Goal: Information Seeking & Learning: Find specific page/section

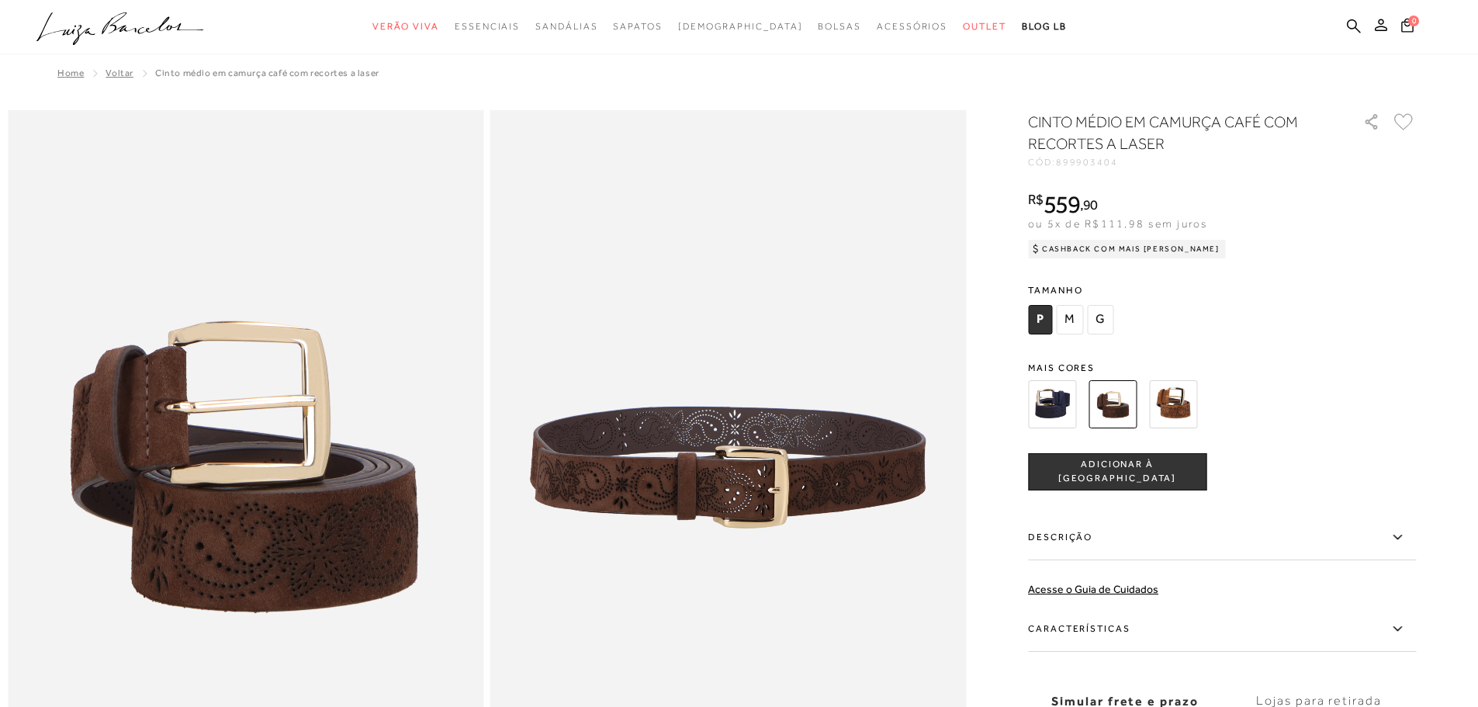
drag, startPoint x: 1354, startPoint y: 25, endPoint x: 1346, endPoint y: 30, distance: 9.5
click at [1354, 25] on icon at bounding box center [1354, 26] width 14 height 15
drag, startPoint x: 1348, startPoint y: 25, endPoint x: 1306, endPoint y: 41, distance: 45.0
click at [1348, 25] on icon at bounding box center [1354, 26] width 14 height 14
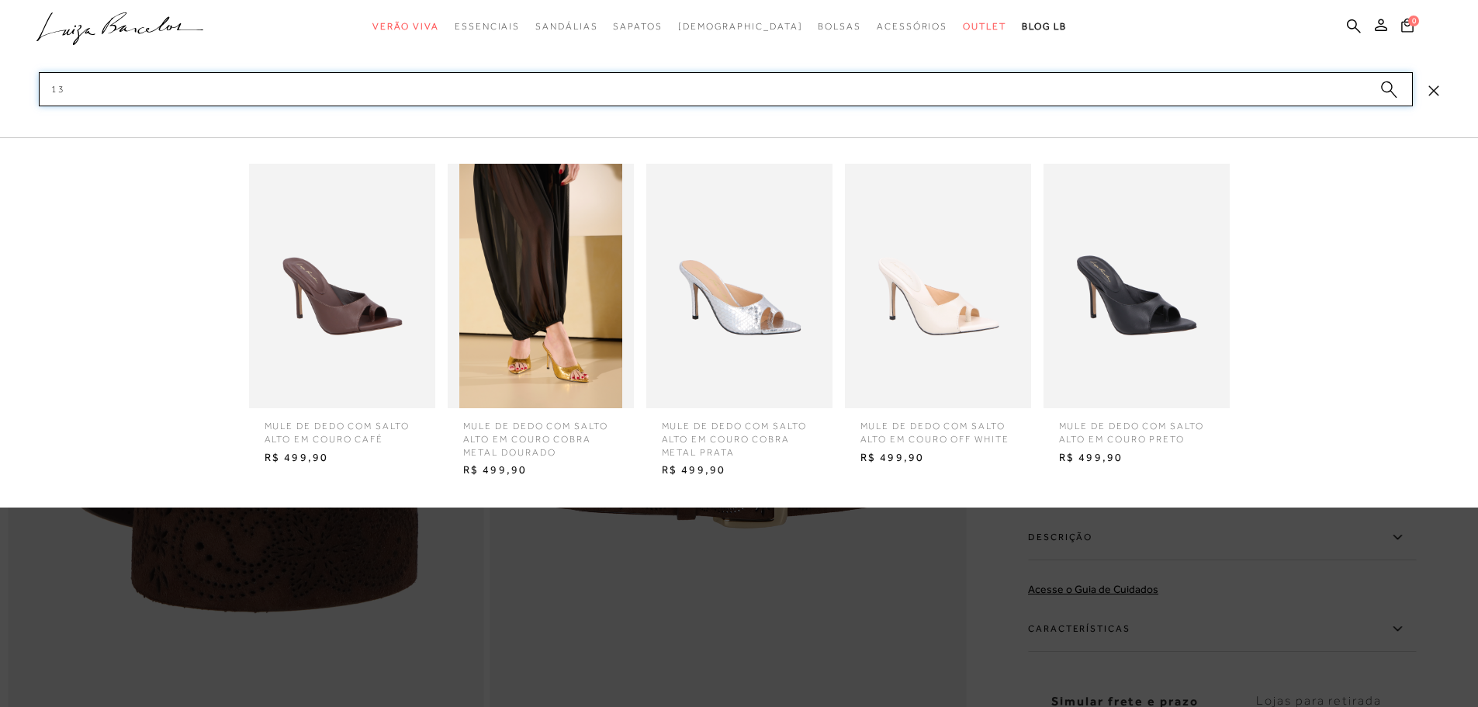
type input "1"
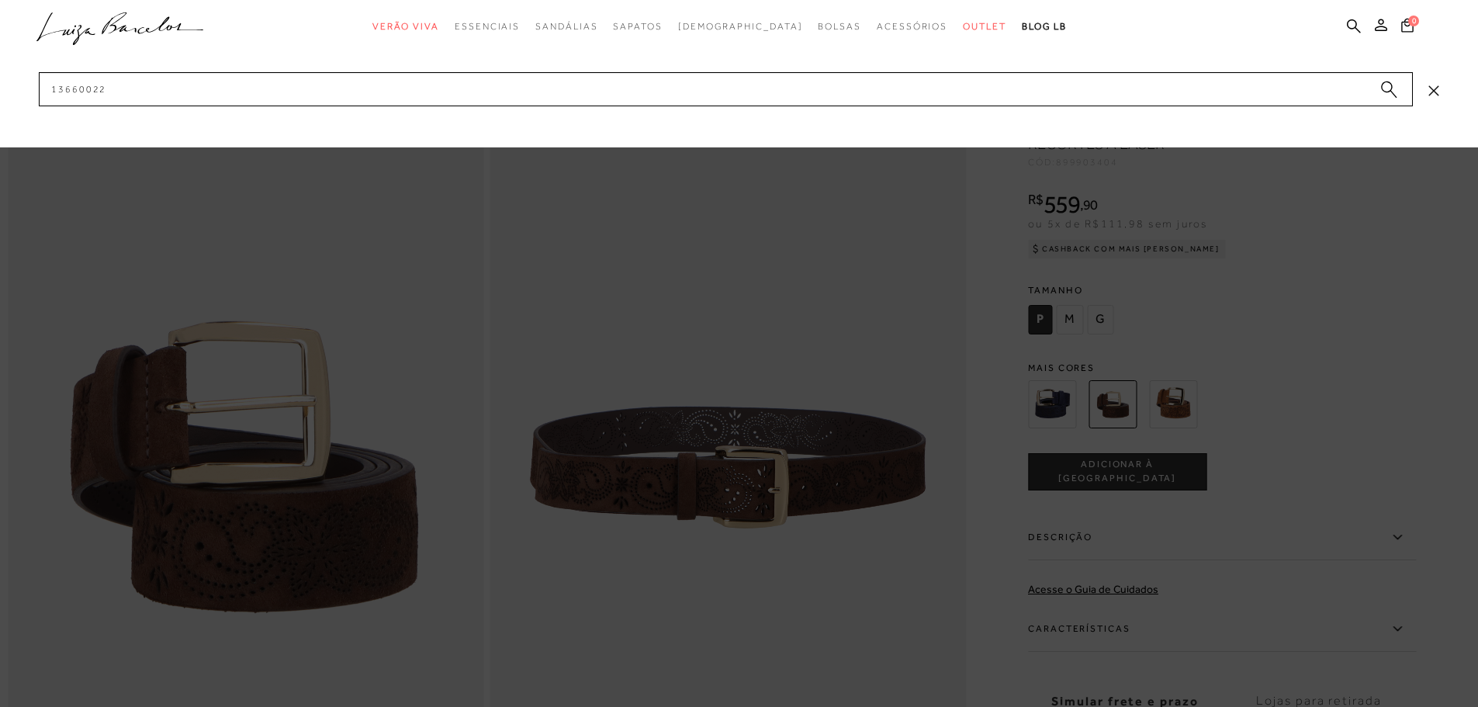
click at [564, 1] on div "categoryHeader .a{fill-rule:evenodd;} Verão Viva Em alta" at bounding box center [739, 0] width 1478 height 1
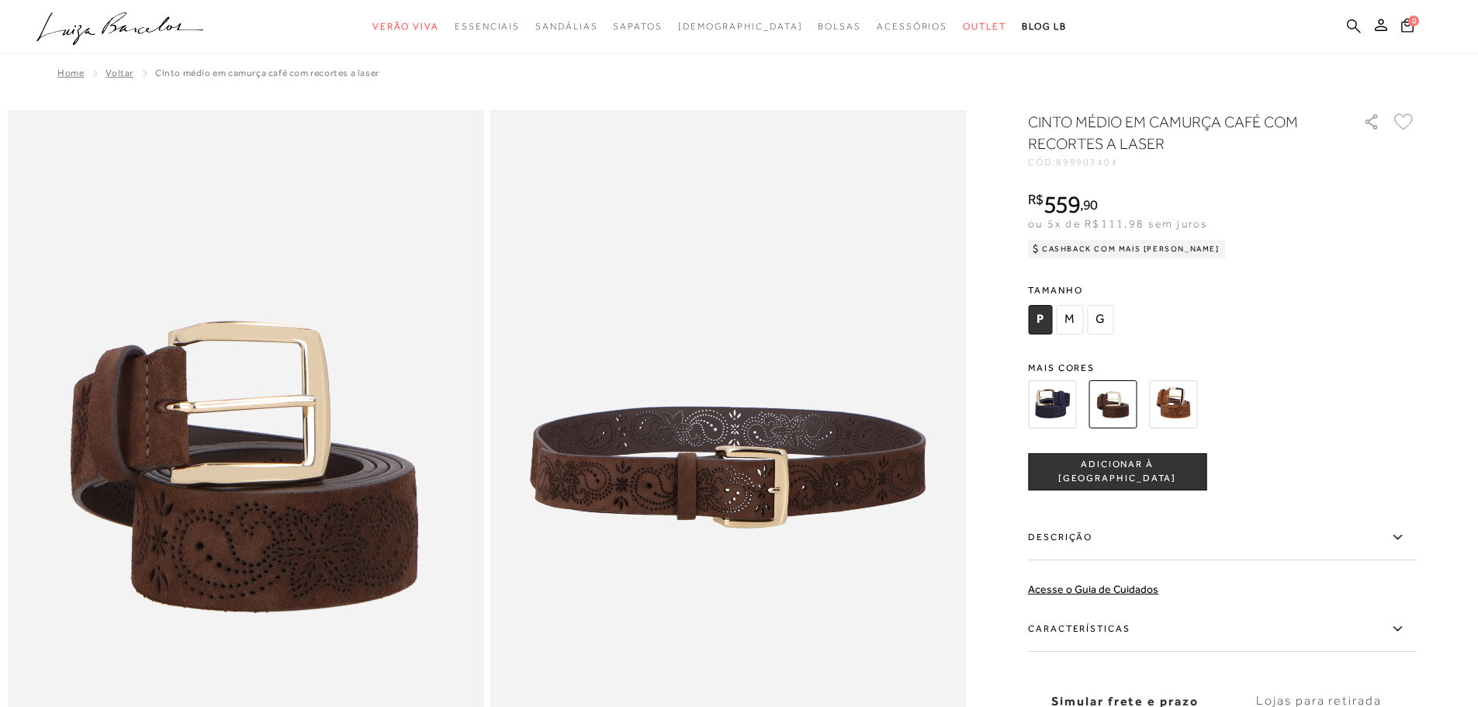
click at [1358, 26] on icon at bounding box center [1354, 26] width 14 height 15
click at [1348, 1] on div "categoryHeader .a{fill-rule:evenodd;} Verão Viva Em alta" at bounding box center [739, 0] width 1478 height 1
click at [1348, 22] on icon at bounding box center [1354, 26] width 14 height 14
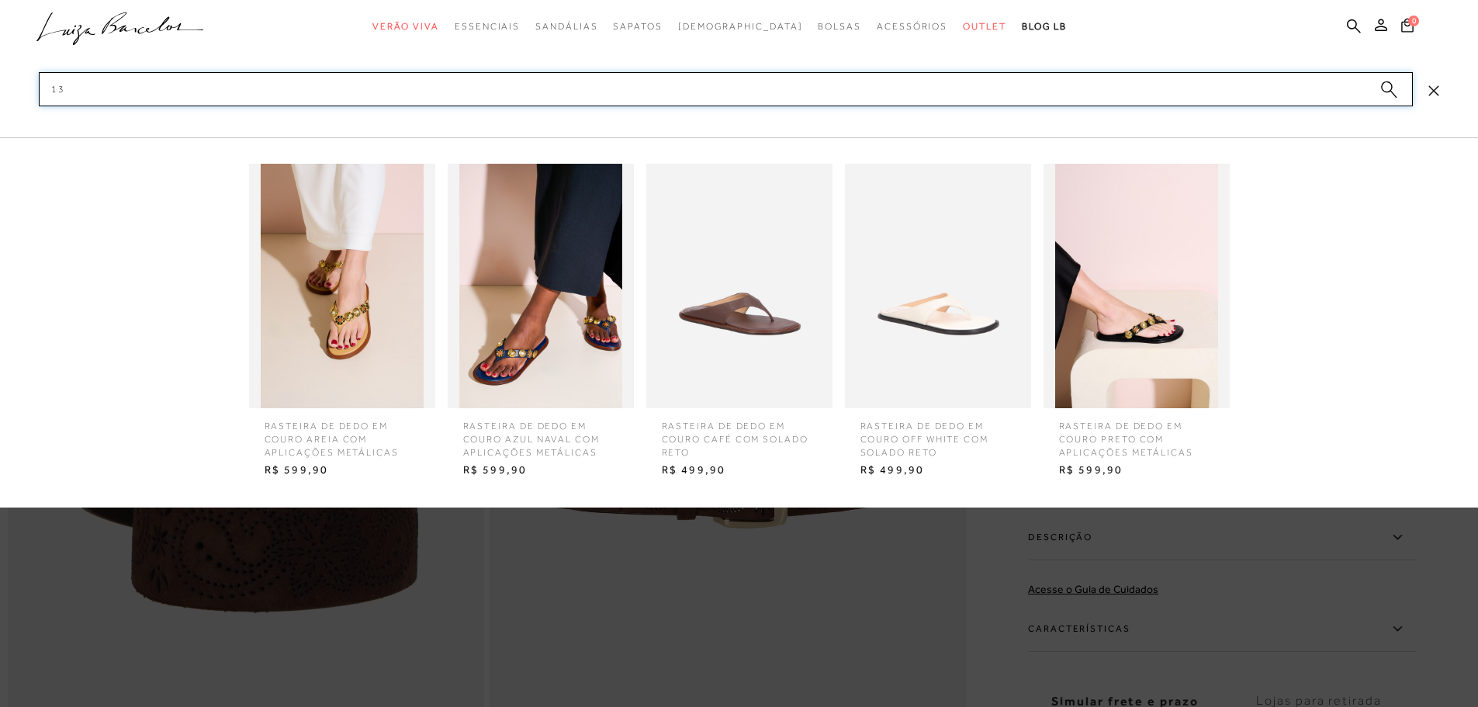
type input "1"
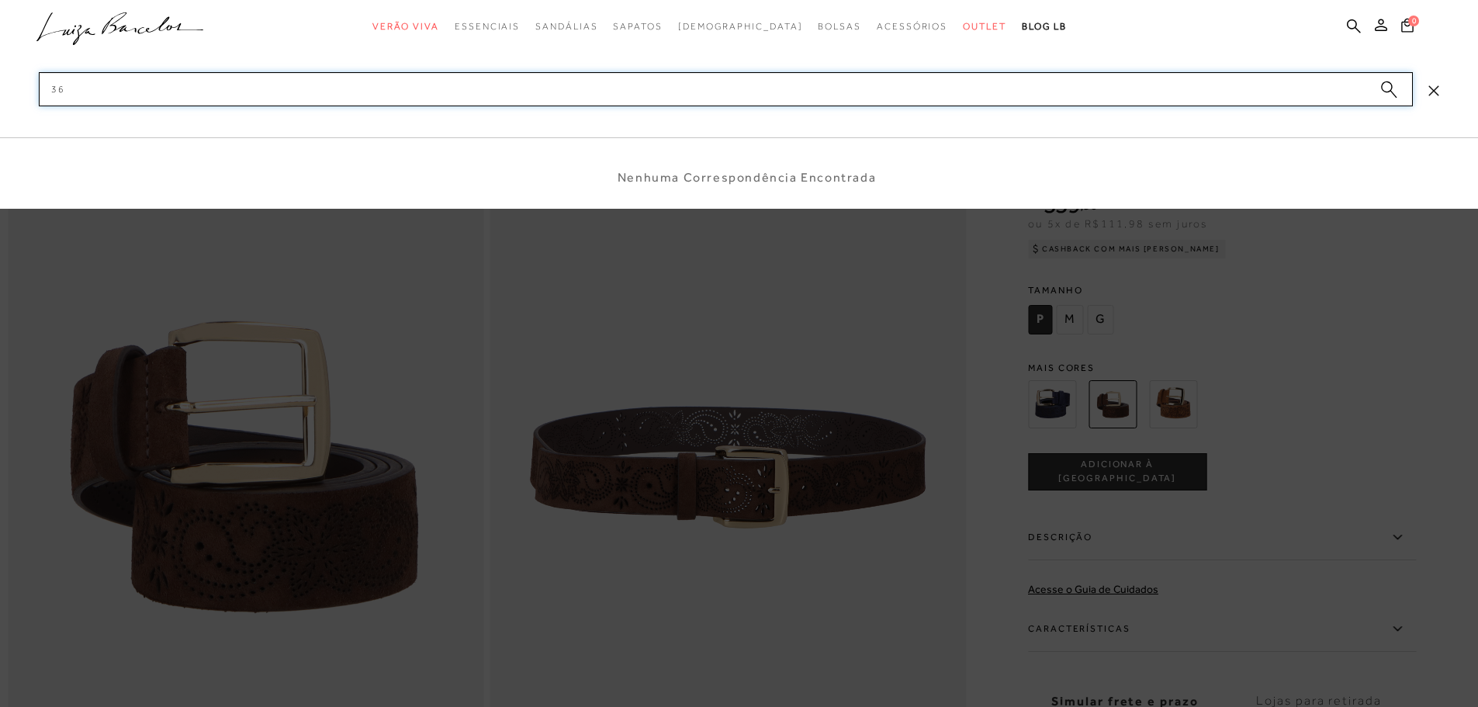
type input "3"
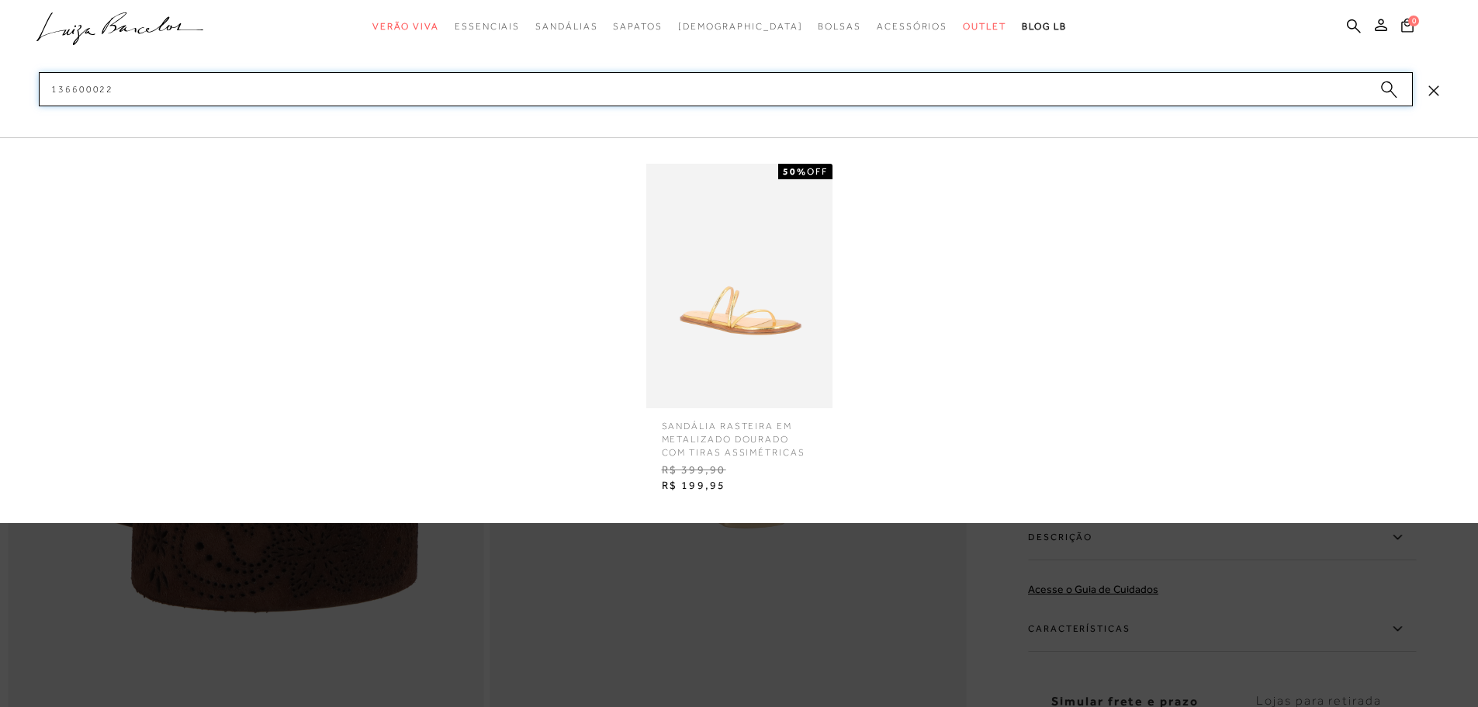
type input "136600022"
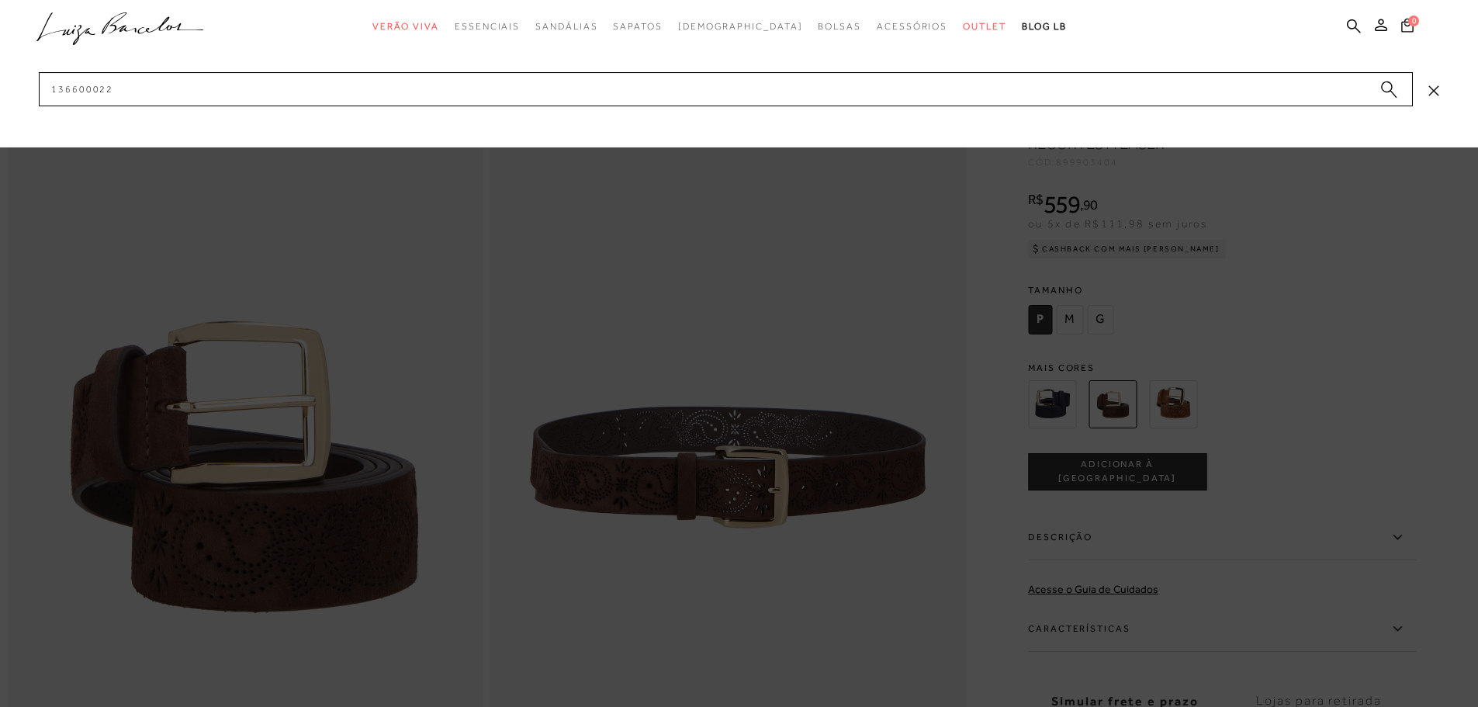
click at [782, 1] on div "categoryHeader .a{fill-rule:evenodd;} Verão Viva Em alta" at bounding box center [739, 0] width 1478 height 1
click at [1393, 93] on icon "submit" at bounding box center [1393, 94] width 6 height 7
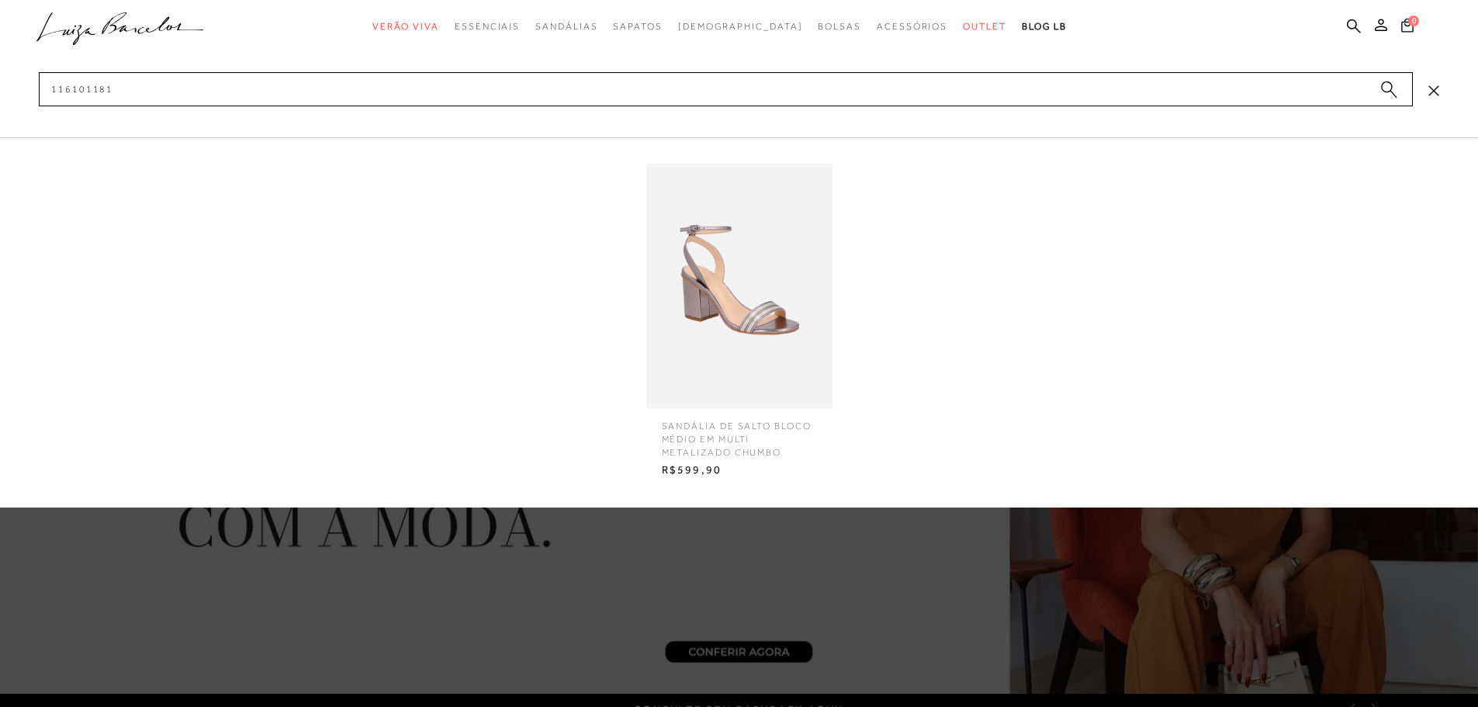
type input "116101181"
click at [762, 344] on img at bounding box center [739, 286] width 186 height 244
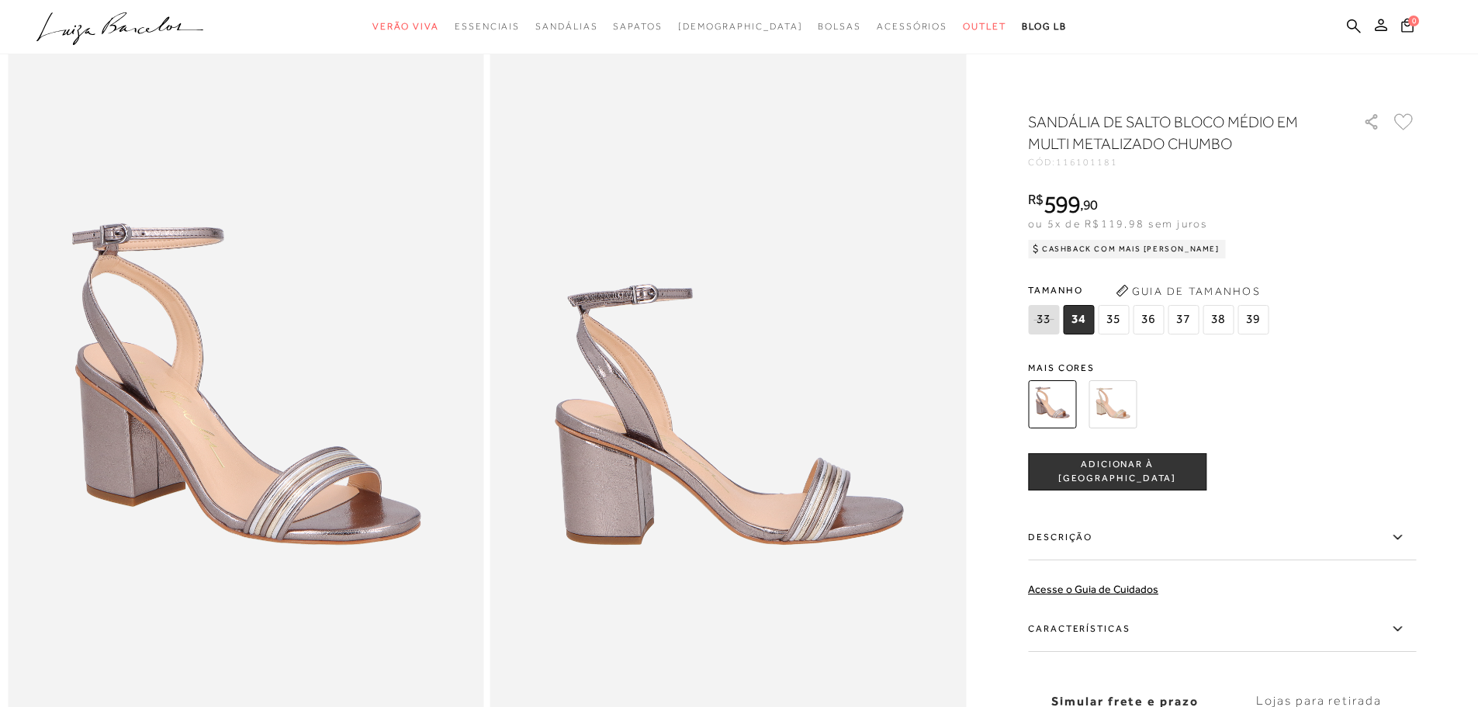
scroll to position [155, 0]
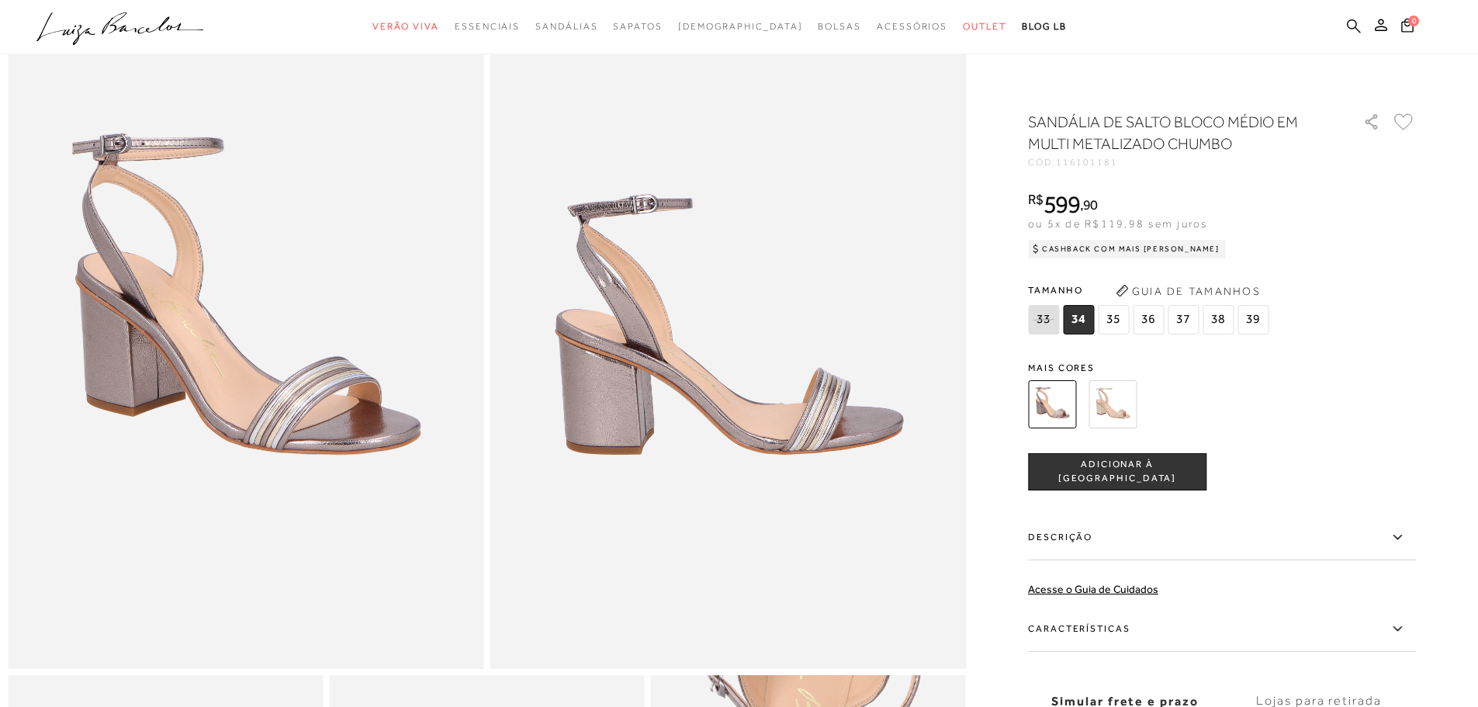
click at [1352, 23] on icon at bounding box center [1354, 26] width 14 height 15
click at [1345, 24] on ul ".a{fill-rule:evenodd;} Verão Viva Em alta Favoritos das Influenciadoras Apostas…" at bounding box center [727, 26] width 1382 height 29
click at [1346, 24] on ul ".a{fill-rule:evenodd;} Verão Viva Em alta Favoritos das Influenciadoras Apostas…" at bounding box center [727, 26] width 1382 height 29
click at [1351, 31] on icon at bounding box center [1354, 26] width 14 height 15
click at [1350, 26] on icon at bounding box center [1354, 26] width 14 height 15
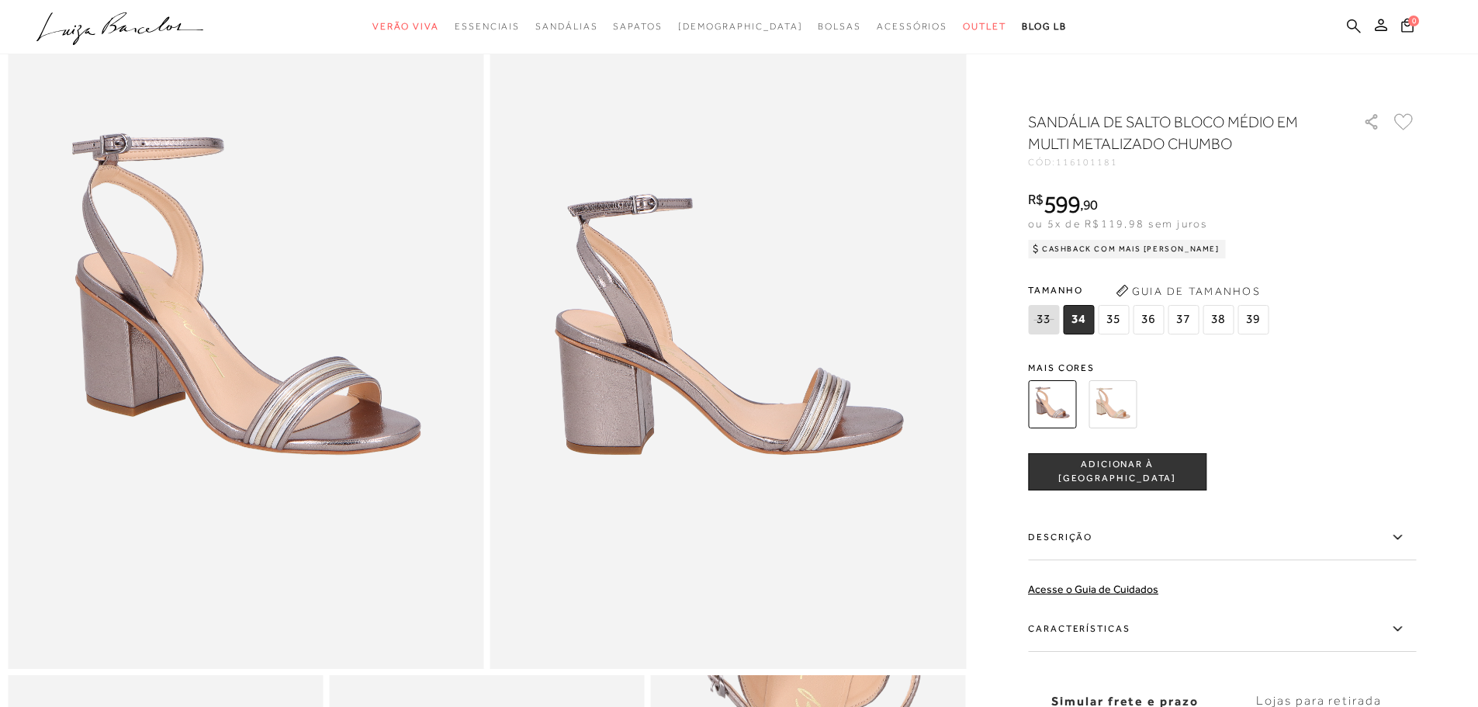
click at [1355, 24] on icon at bounding box center [1354, 26] width 14 height 15
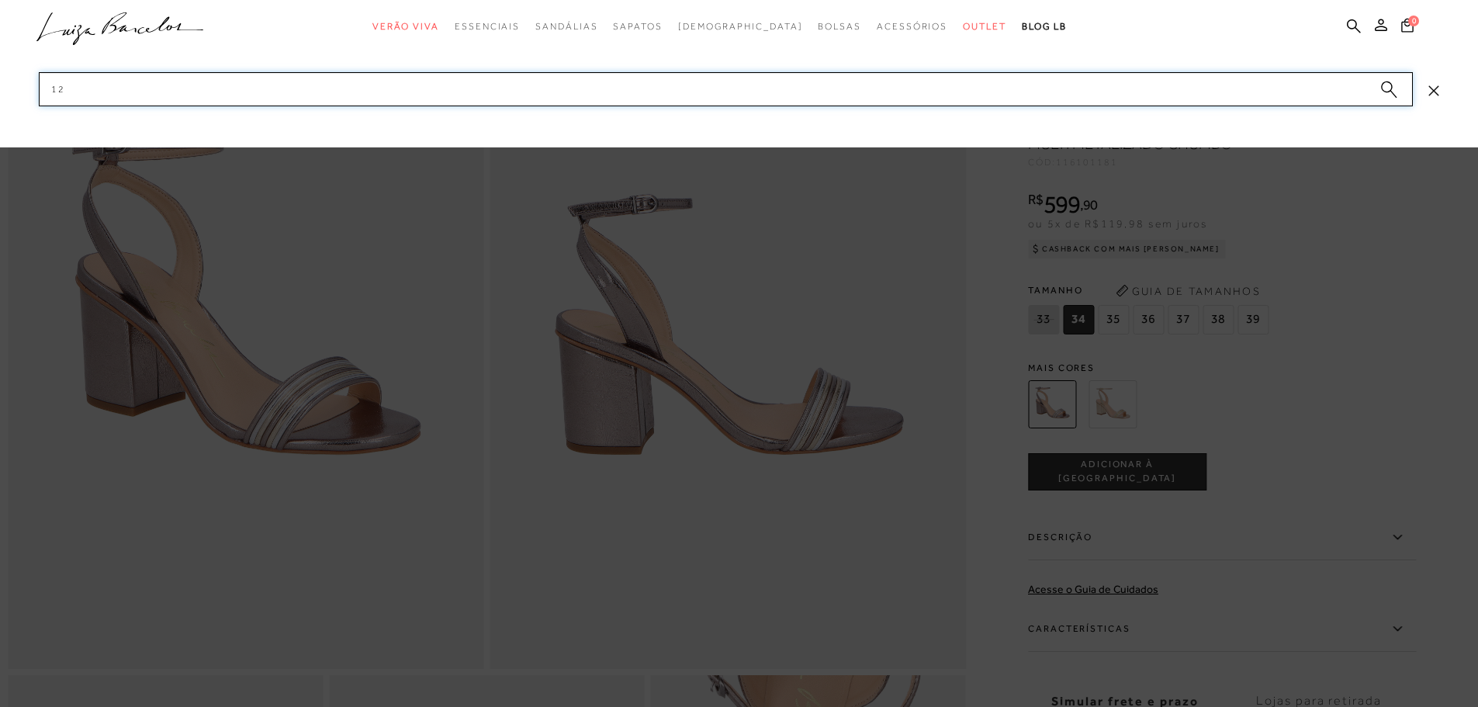
type input "1"
type input "3"
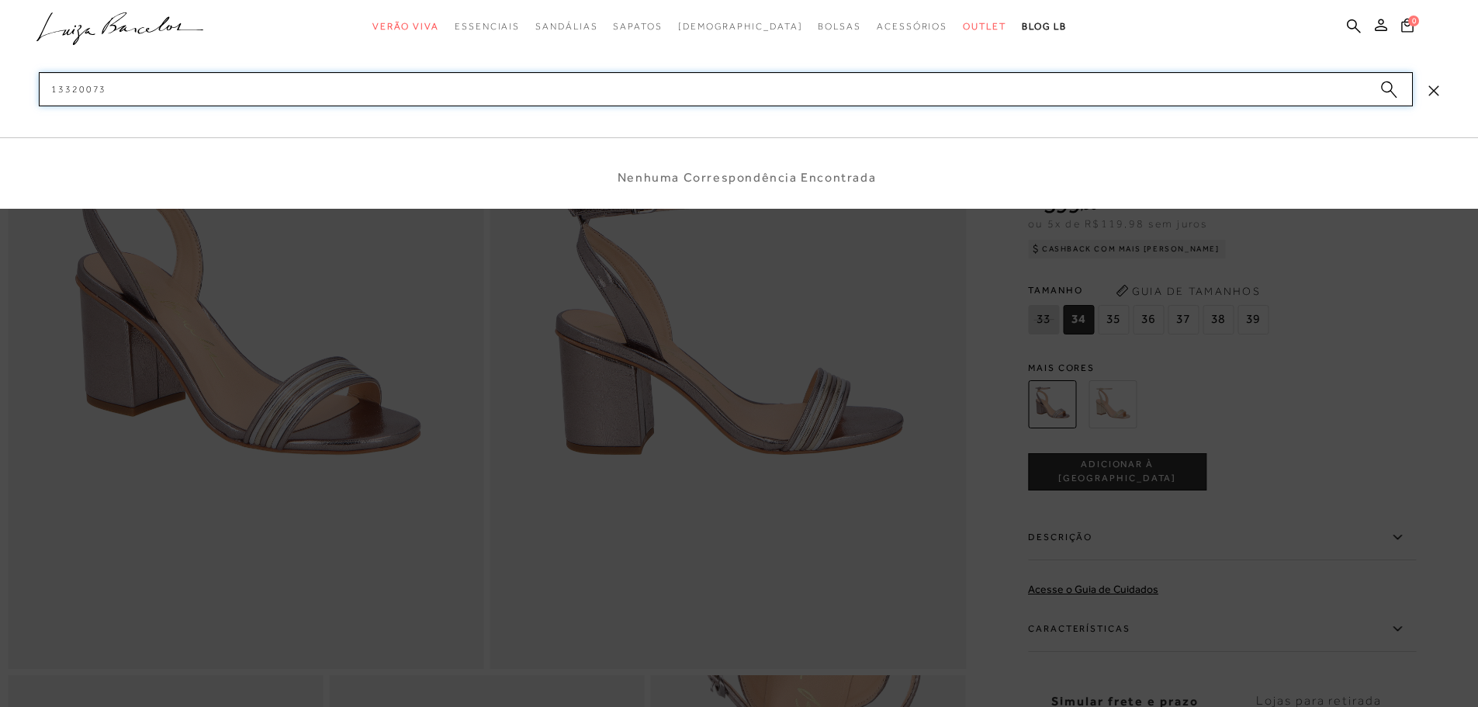
type input "133200732"
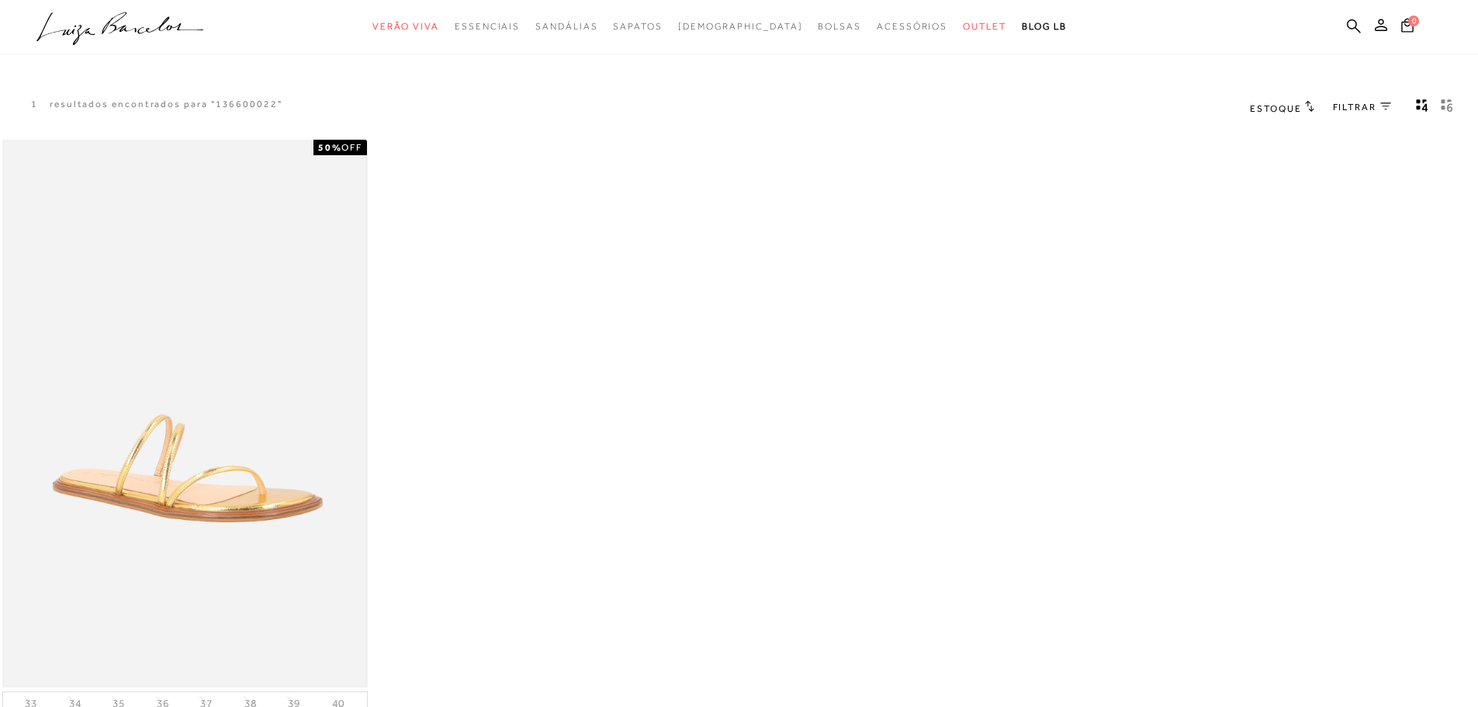
click at [192, 494] on img at bounding box center [185, 414] width 362 height 544
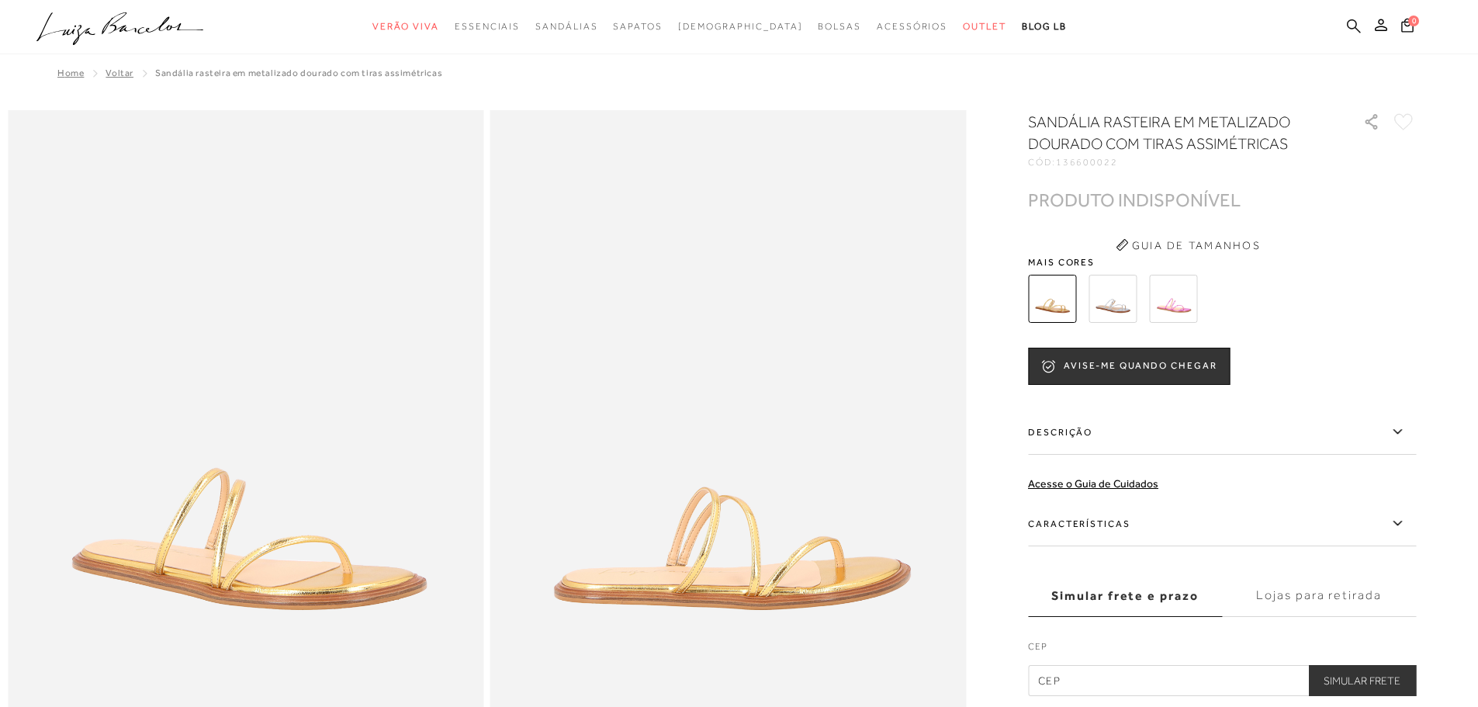
click at [1357, 28] on icon at bounding box center [1354, 26] width 14 height 14
click at [1356, 24] on icon at bounding box center [1354, 26] width 14 height 14
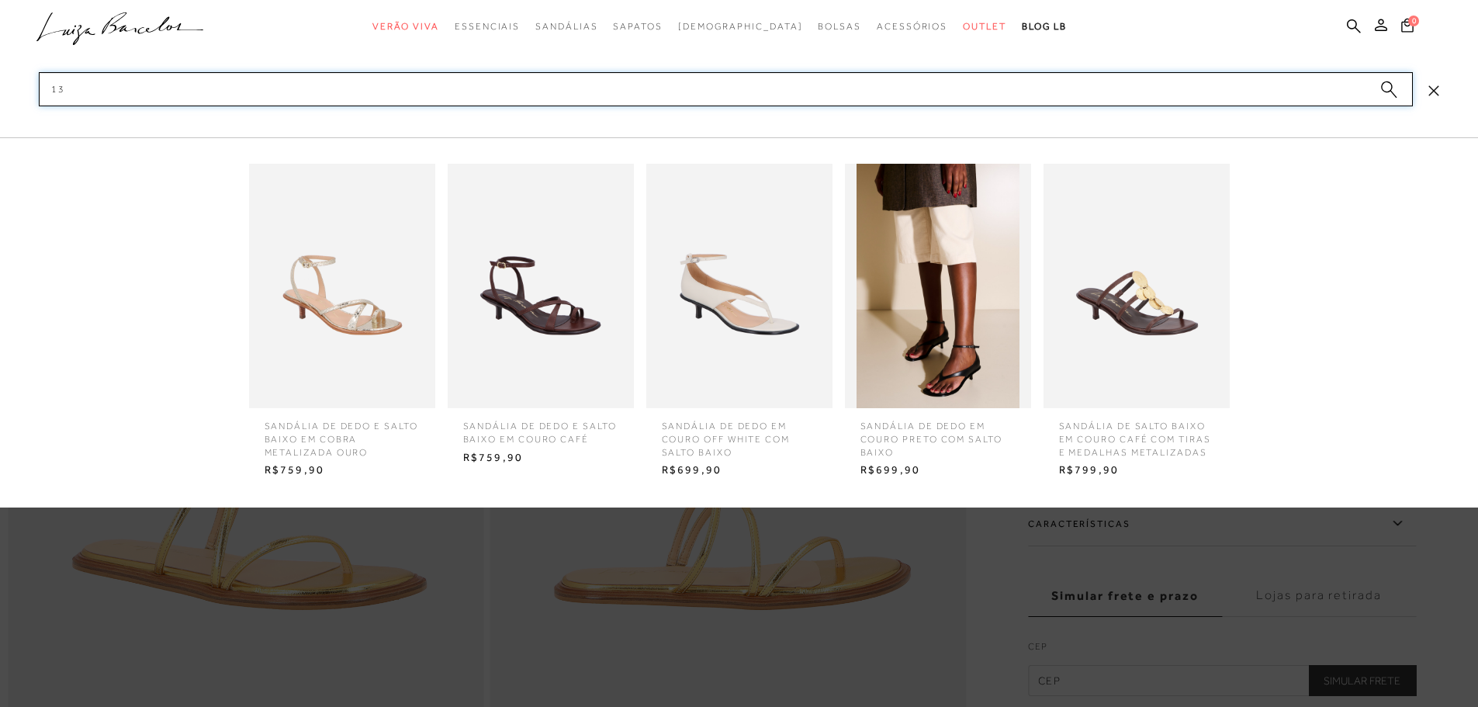
type input "1"
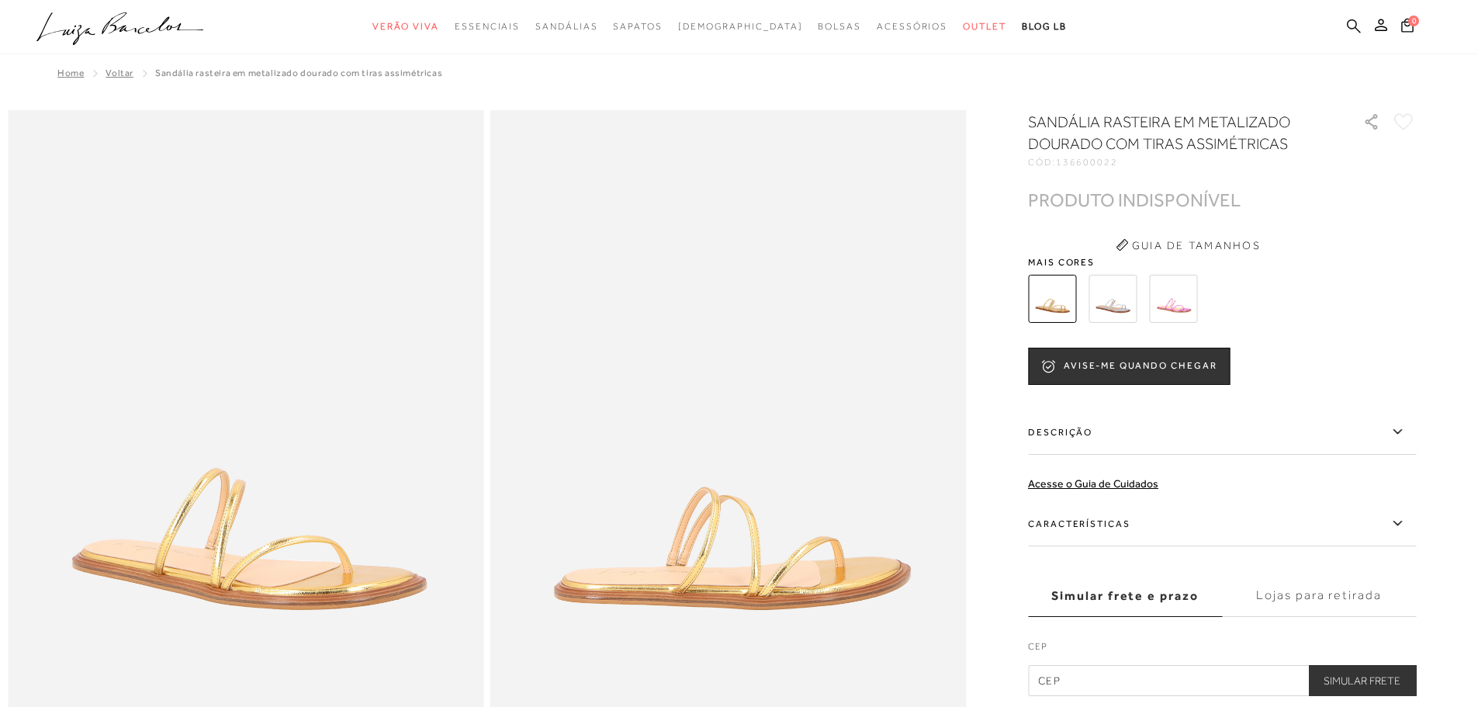
click at [1352, 26] on icon at bounding box center [1354, 26] width 14 height 15
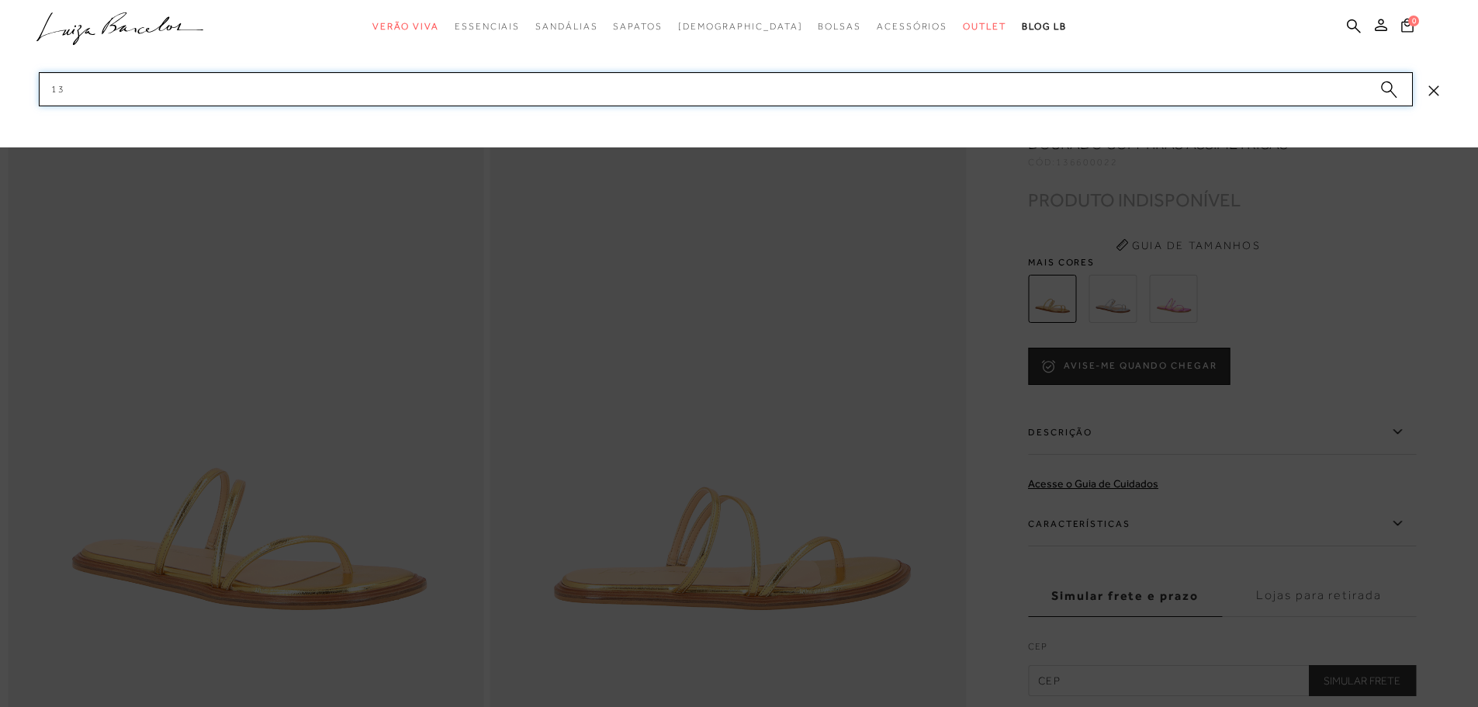
type input "1"
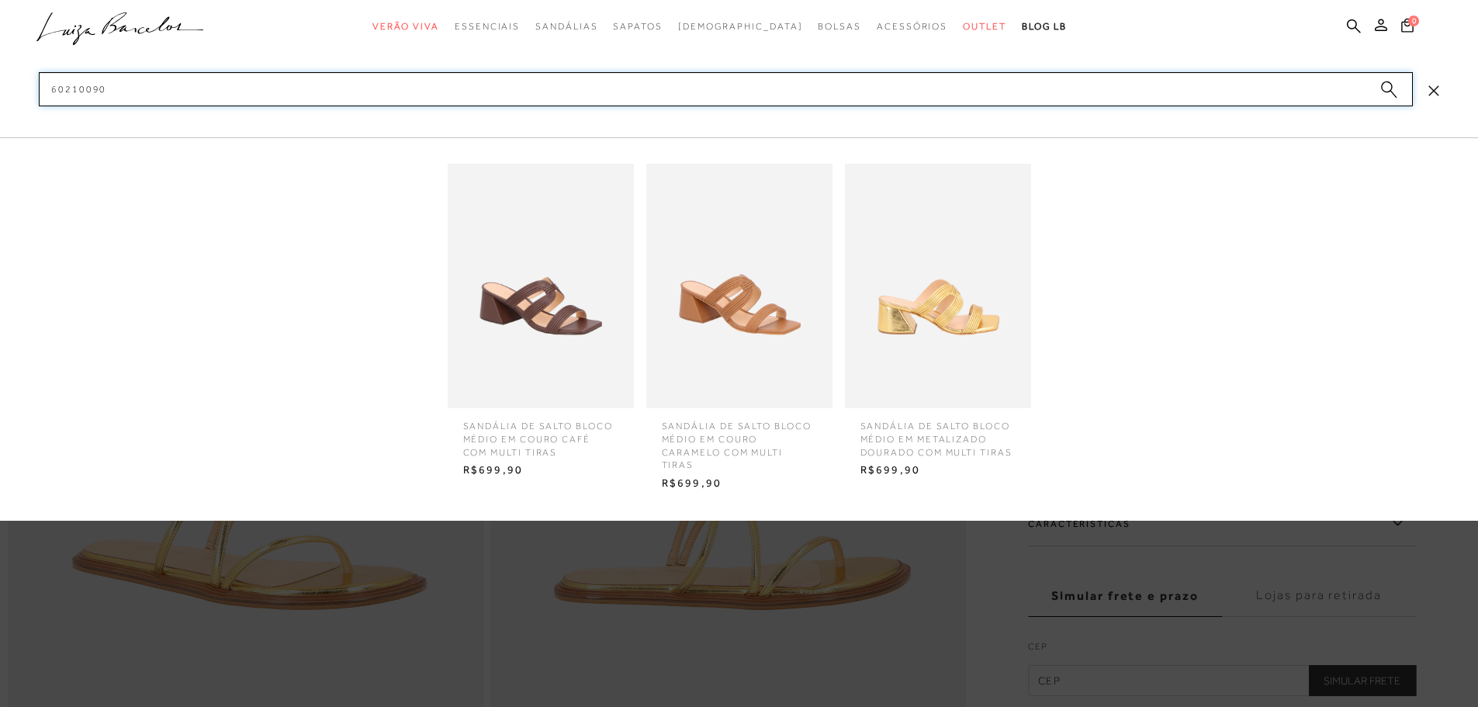
type input "60210090"
click at [895, 329] on img at bounding box center [938, 286] width 186 height 244
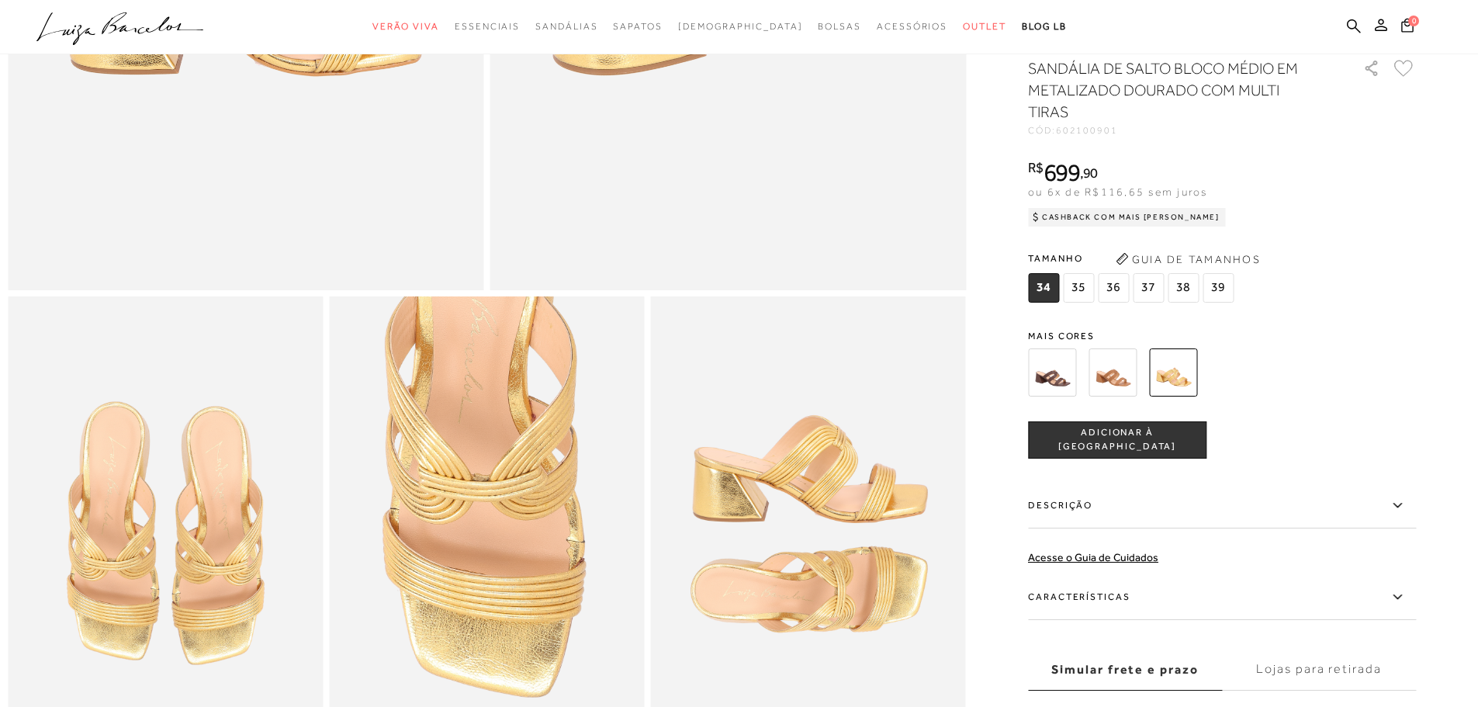
scroll to position [543, 0]
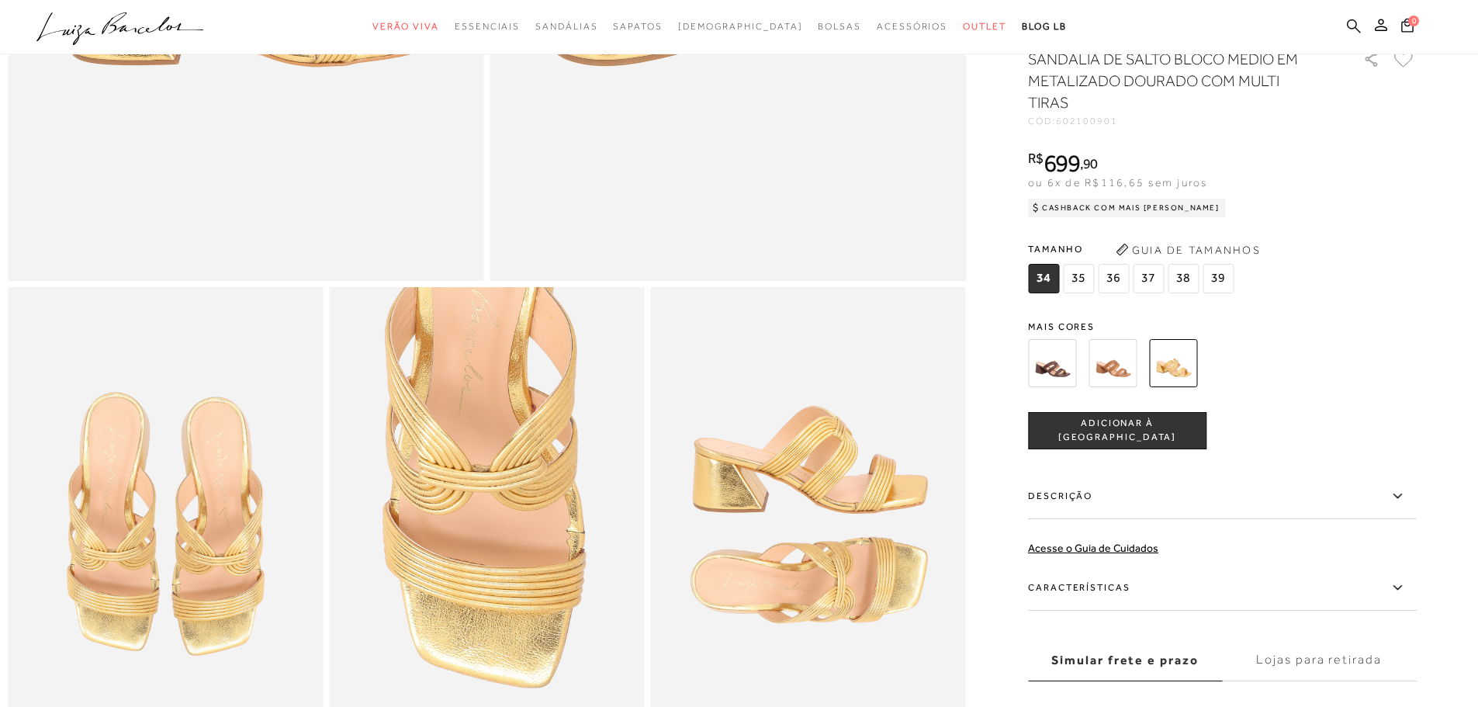
click at [1353, 26] on icon at bounding box center [1354, 26] width 14 height 15
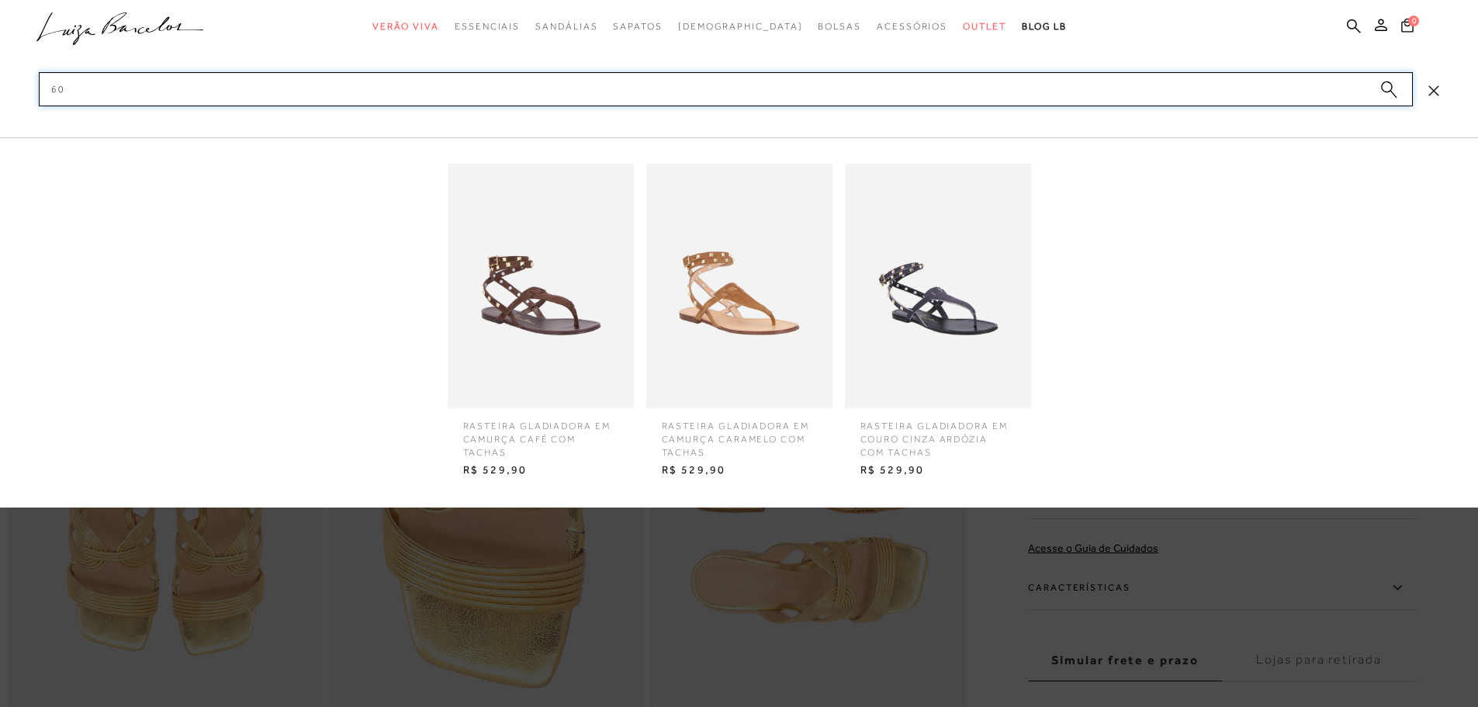
type input "6"
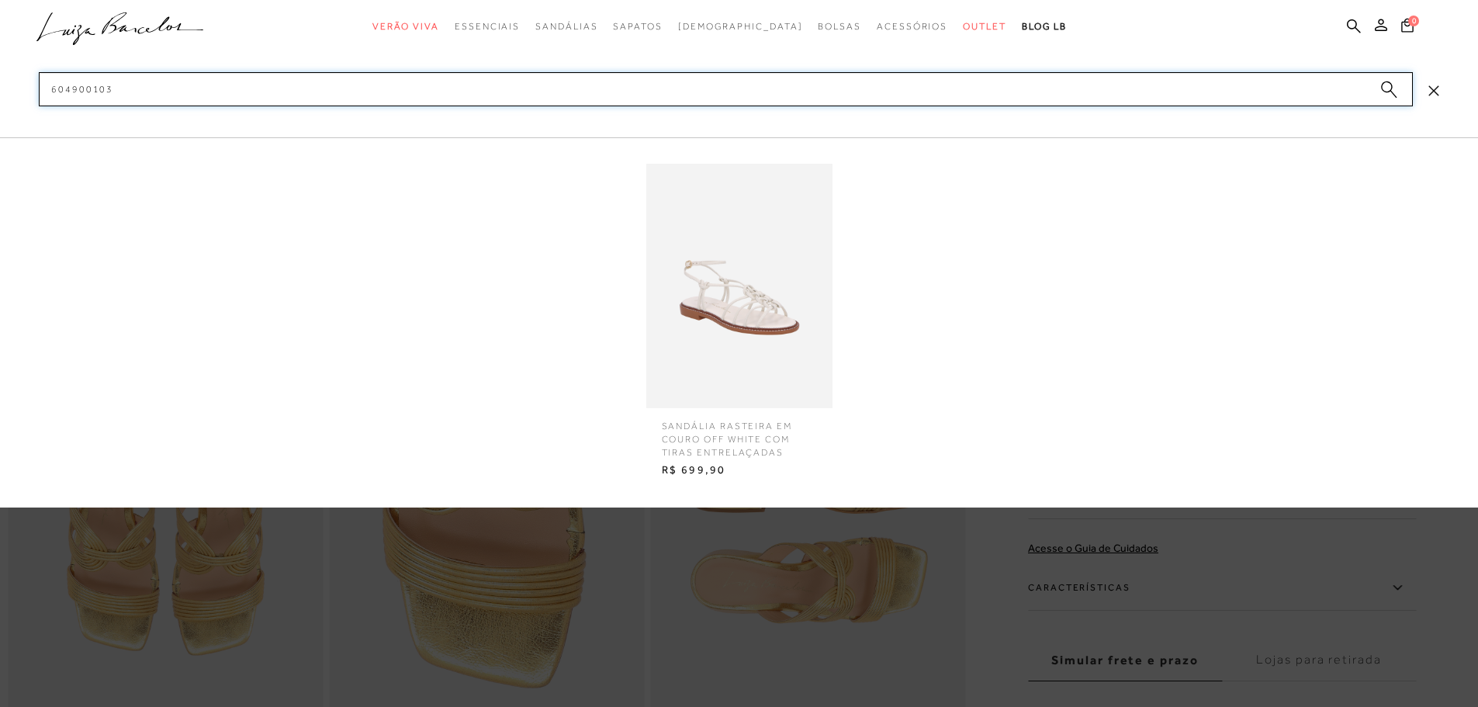
type input "604900103"
